Goal: Information Seeking & Learning: Learn about a topic

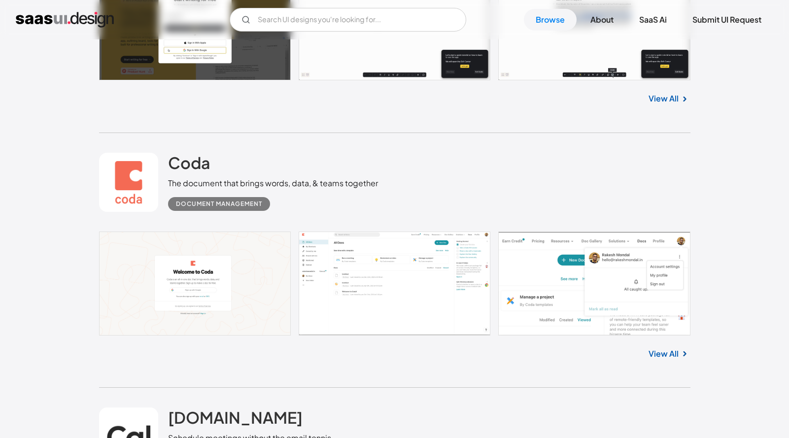
scroll to position [2534, 0]
click at [200, 200] on div "Document Management" at bounding box center [219, 205] width 86 height 12
click at [185, 169] on h2 "Coda" at bounding box center [189, 163] width 42 height 20
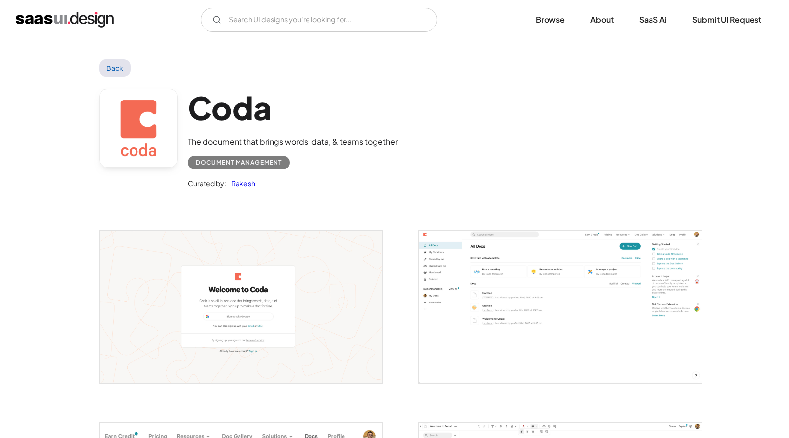
scroll to position [75, 0]
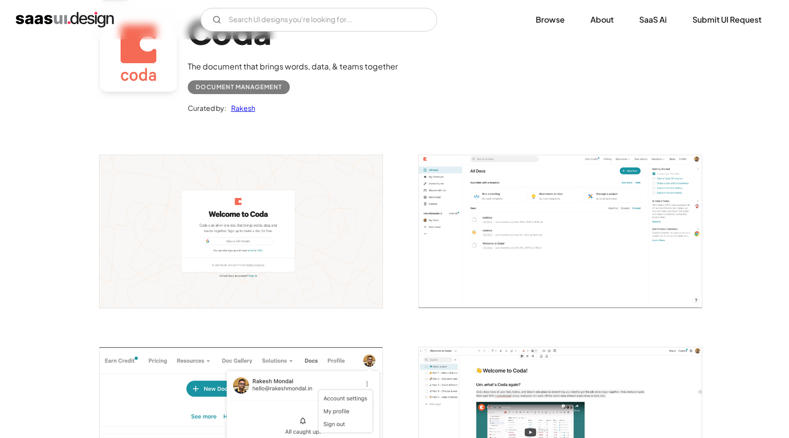
click at [277, 106] on div "Curated by: Rakesh" at bounding box center [293, 104] width 210 height 20
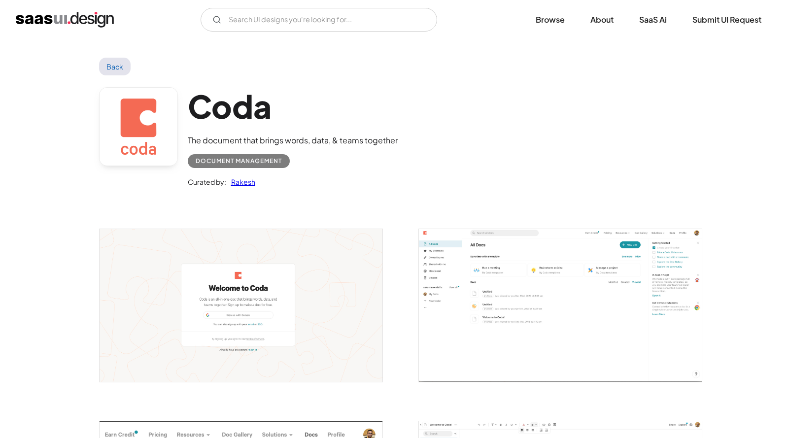
scroll to position [0, 0]
click at [227, 328] on img "open lightbox" at bounding box center [241, 306] width 283 height 152
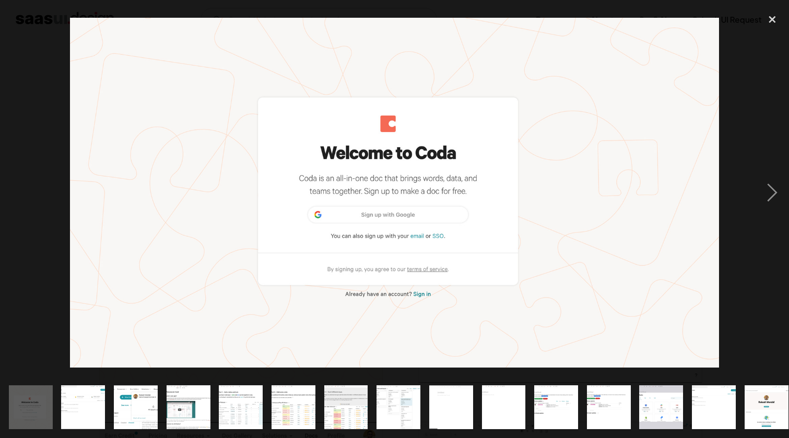
click at [92, 406] on img "show item 2 of 25" at bounding box center [82, 408] width 81 height 44
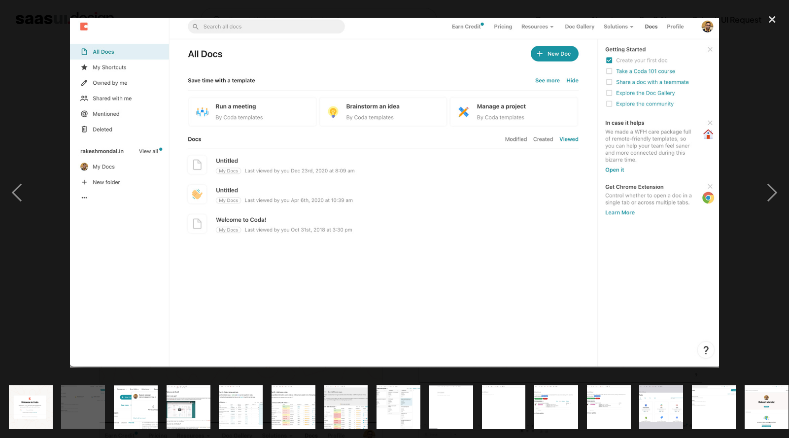
click at [36, 413] on img "show item 1 of 25" at bounding box center [30, 408] width 81 height 44
